Goal: Transaction & Acquisition: Purchase product/service

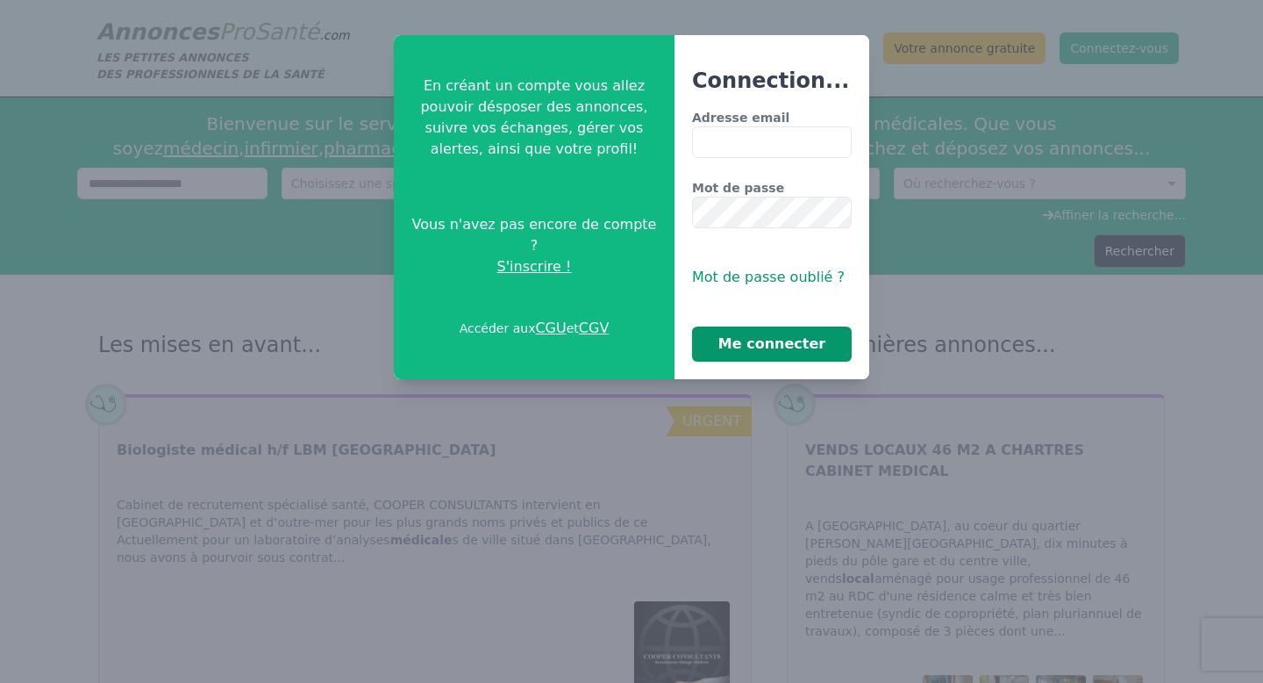
type input "**********"
click at [773, 347] on button "Me connecter" at bounding box center [772, 343] width 160 height 35
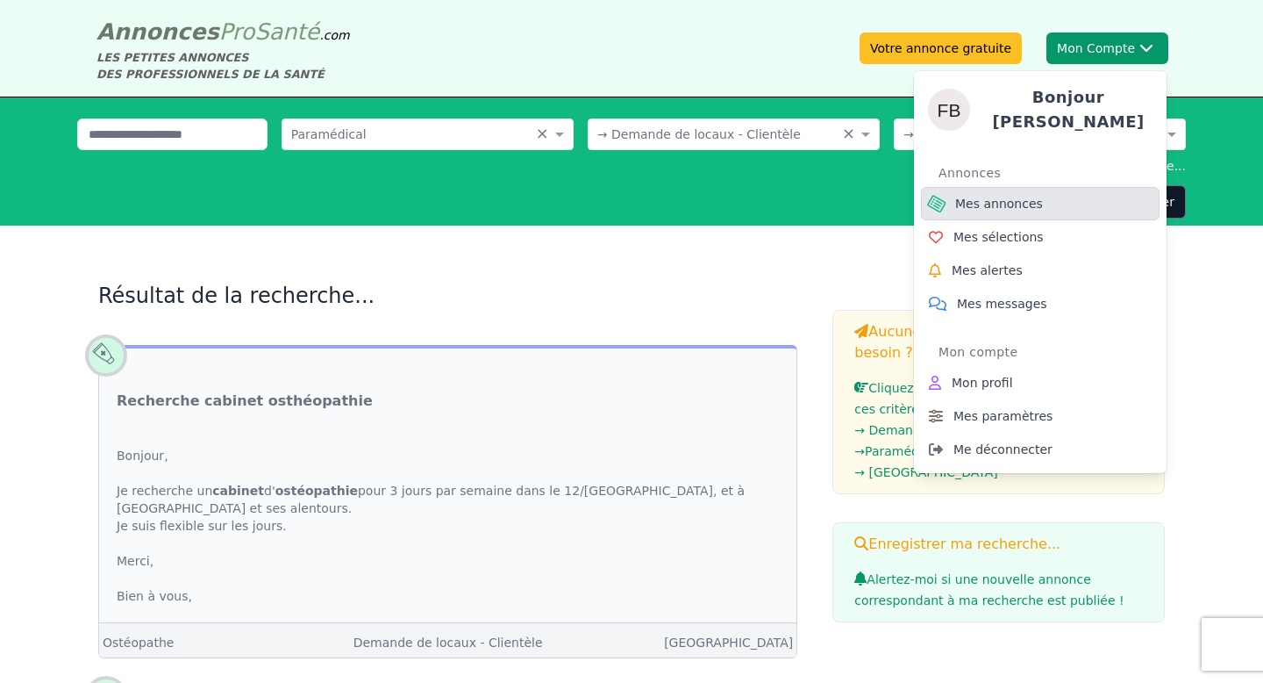
click at [1034, 201] on span "Mes annonces" at bounding box center [999, 204] width 88 height 18
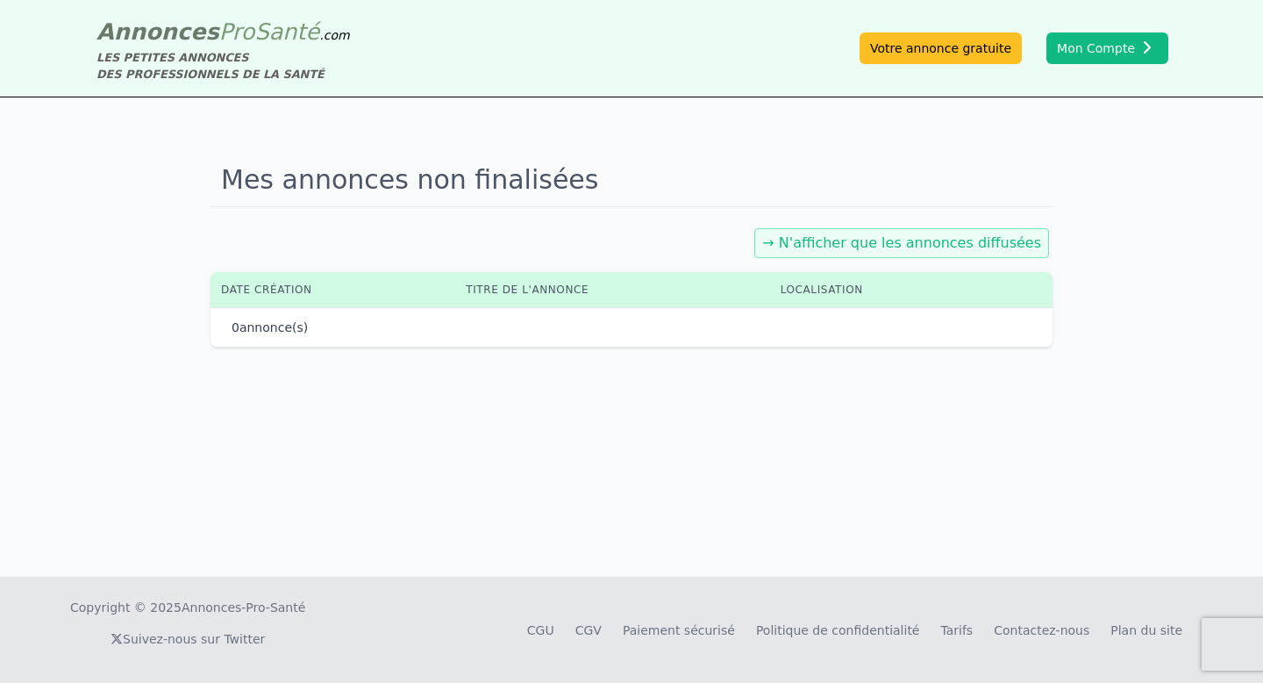
click at [898, 240] on link "→ N'afficher que les annonces diffusées" at bounding box center [901, 242] width 279 height 17
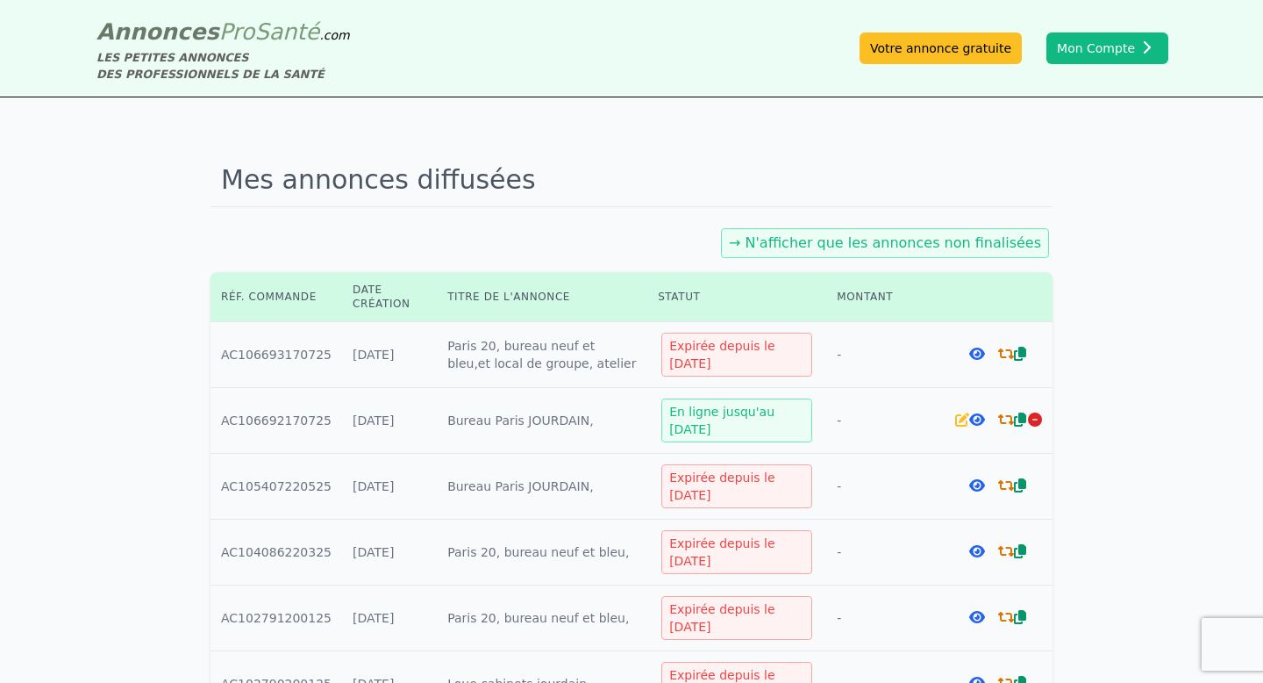
click at [1004, 348] on icon at bounding box center [1006, 354] width 16 height 14
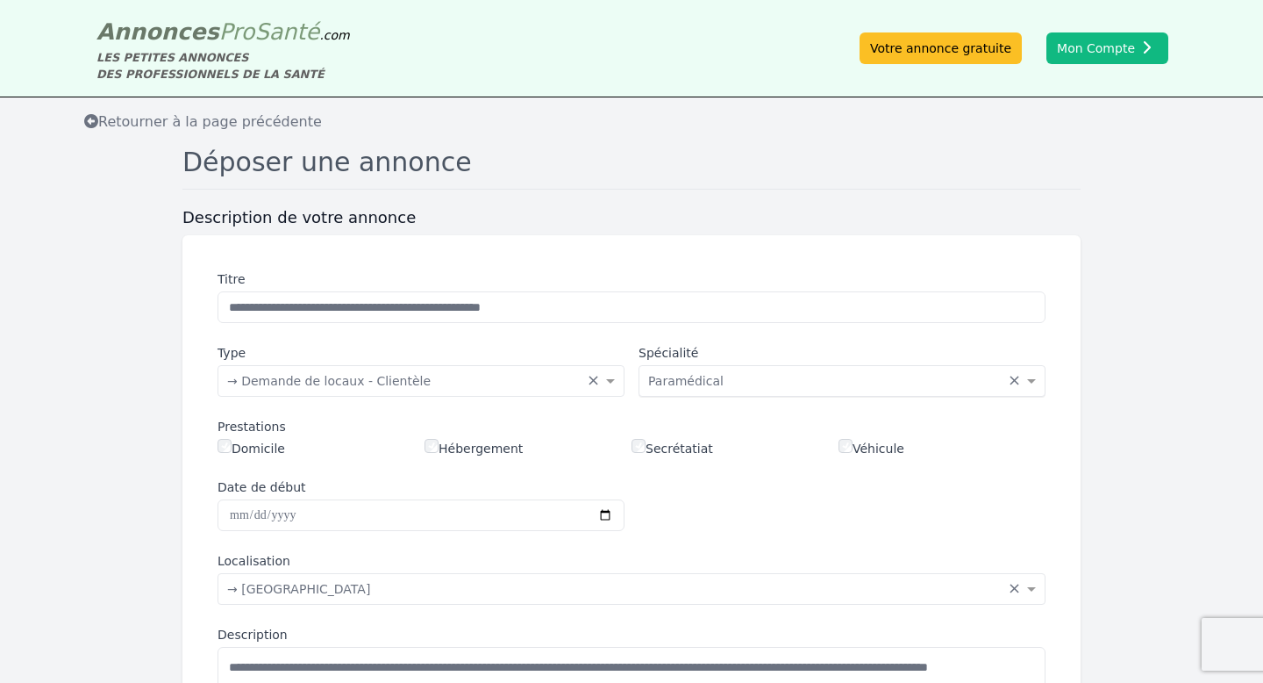
scroll to position [1386, 0]
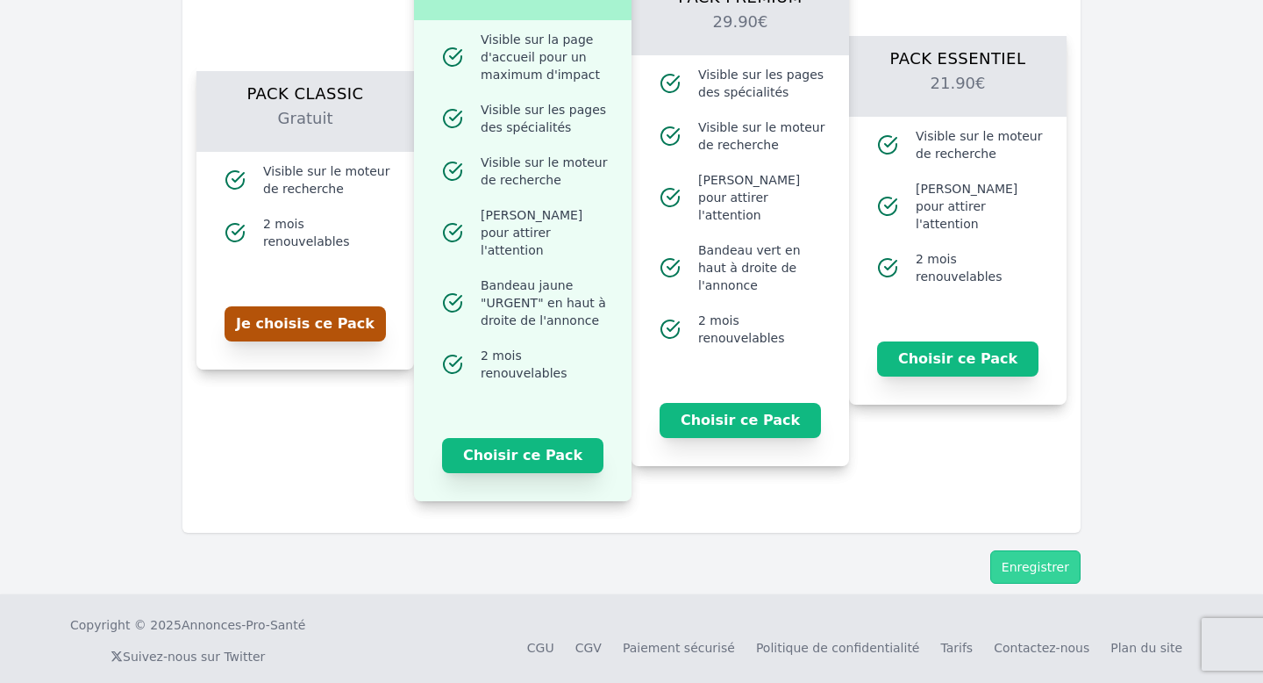
click at [335, 311] on button "Je choisis ce Pack" at bounding box center [305, 323] width 161 height 35
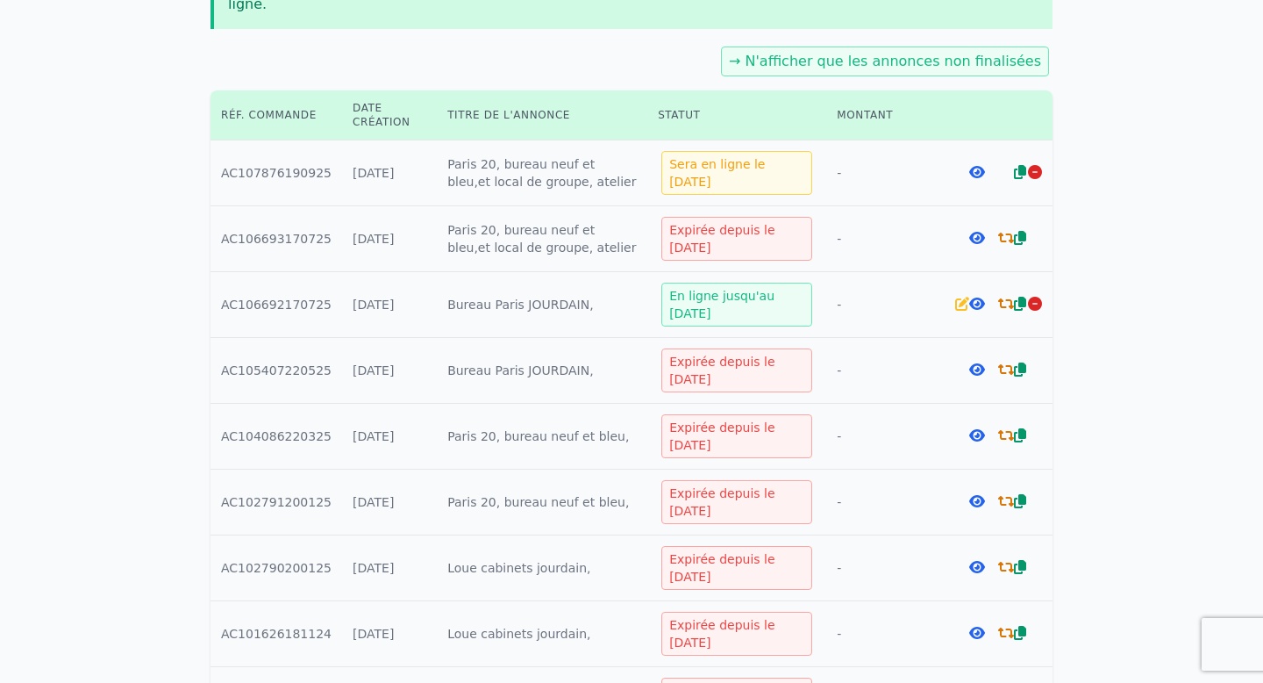
scroll to position [307, 0]
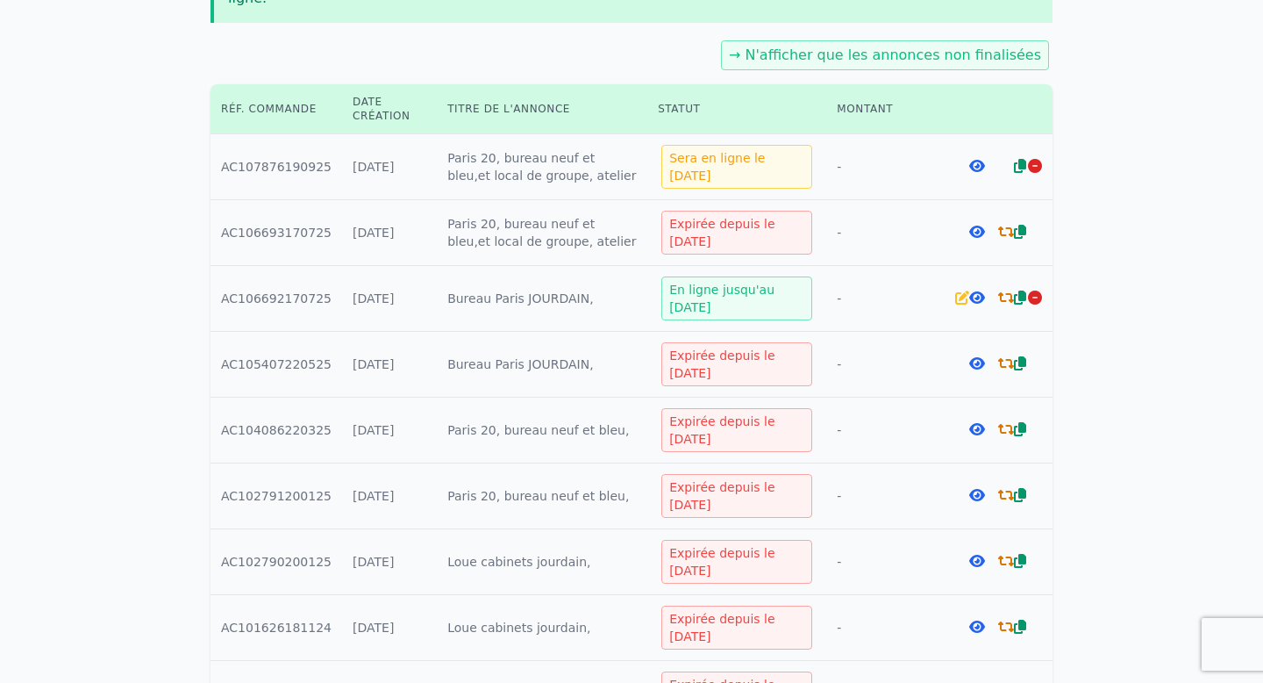
click at [977, 290] on icon at bounding box center [977, 297] width 16 height 14
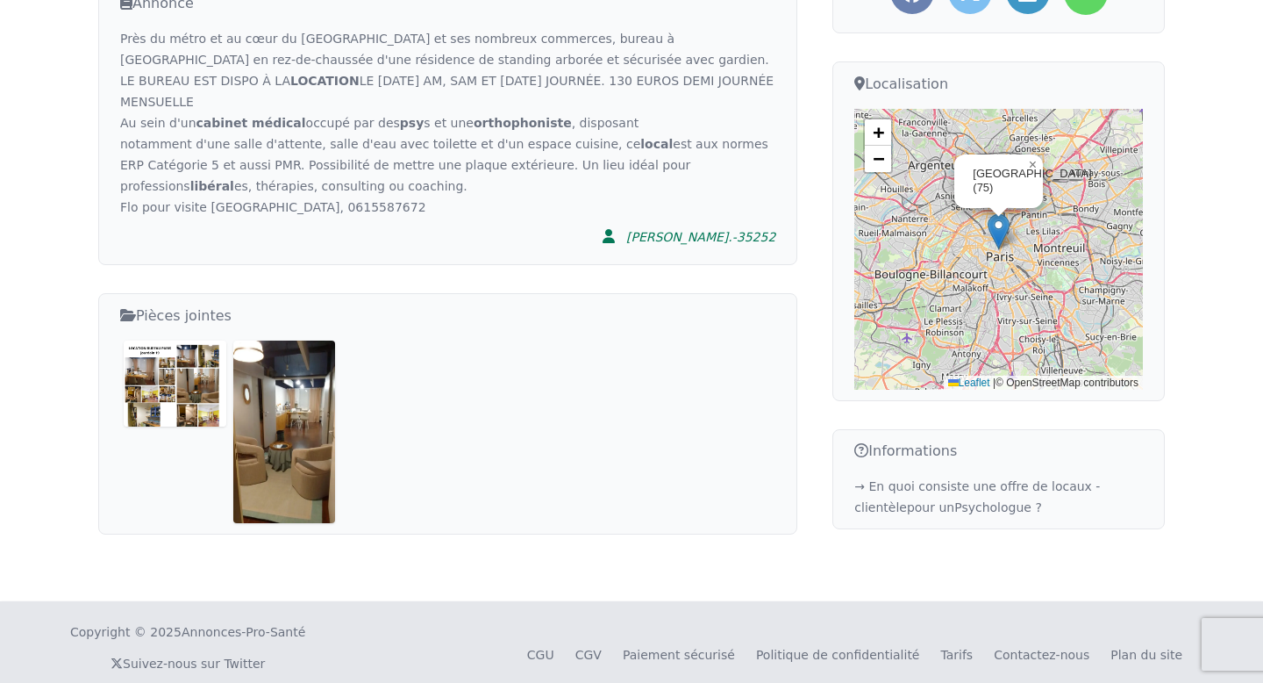
scroll to position [547, 0]
